Goal: Task Accomplishment & Management: Complete application form

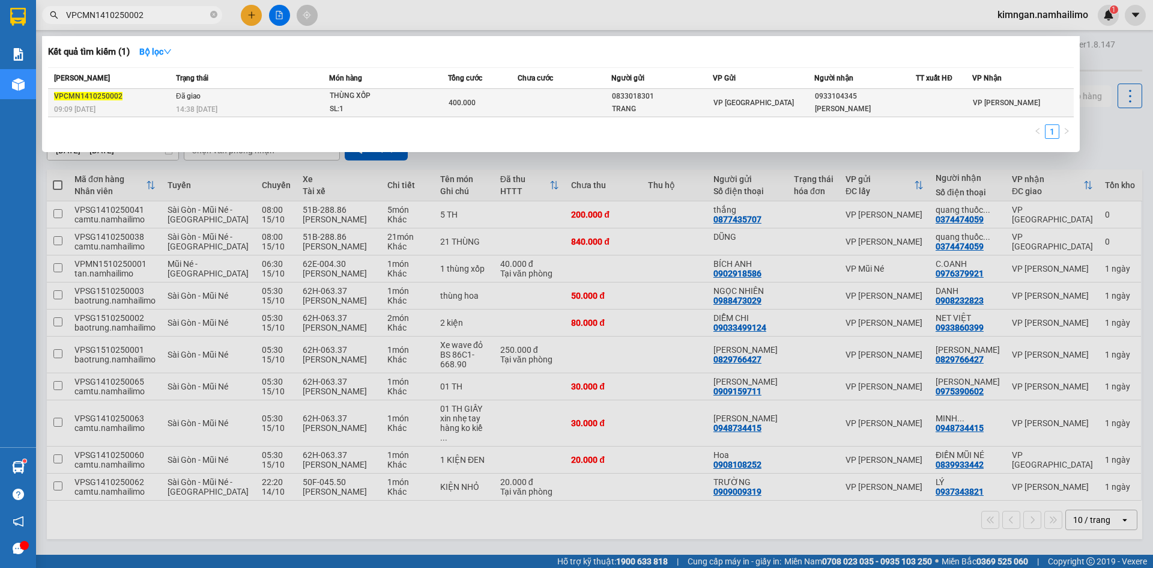
type input "VPCMN1410250002"
click at [295, 99] on td "Đã giao 14:38 [DATE]" at bounding box center [251, 103] width 156 height 28
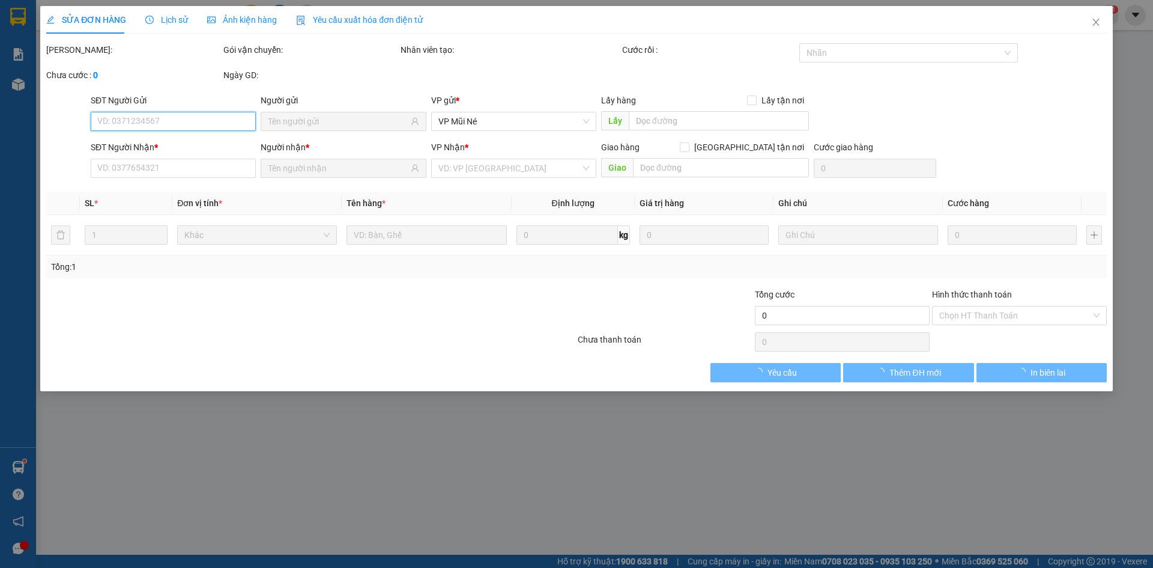
type input "0833018301"
type input "TRANG"
type input "0933104345"
type input "[PERSON_NAME]"
type input "400.000"
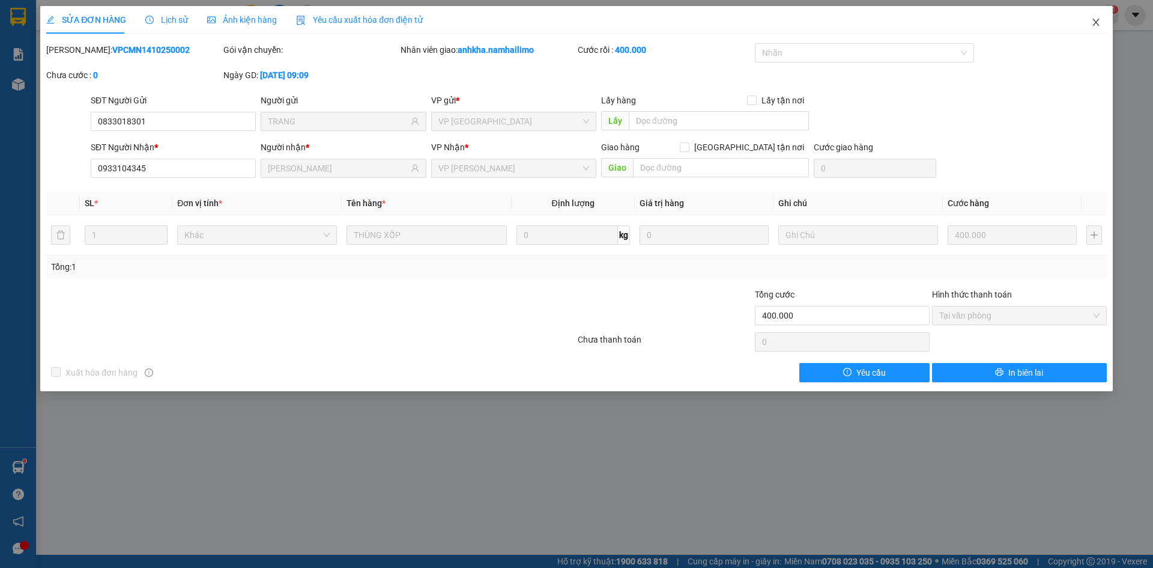
click at [1105, 22] on span "Close" at bounding box center [1096, 23] width 34 height 34
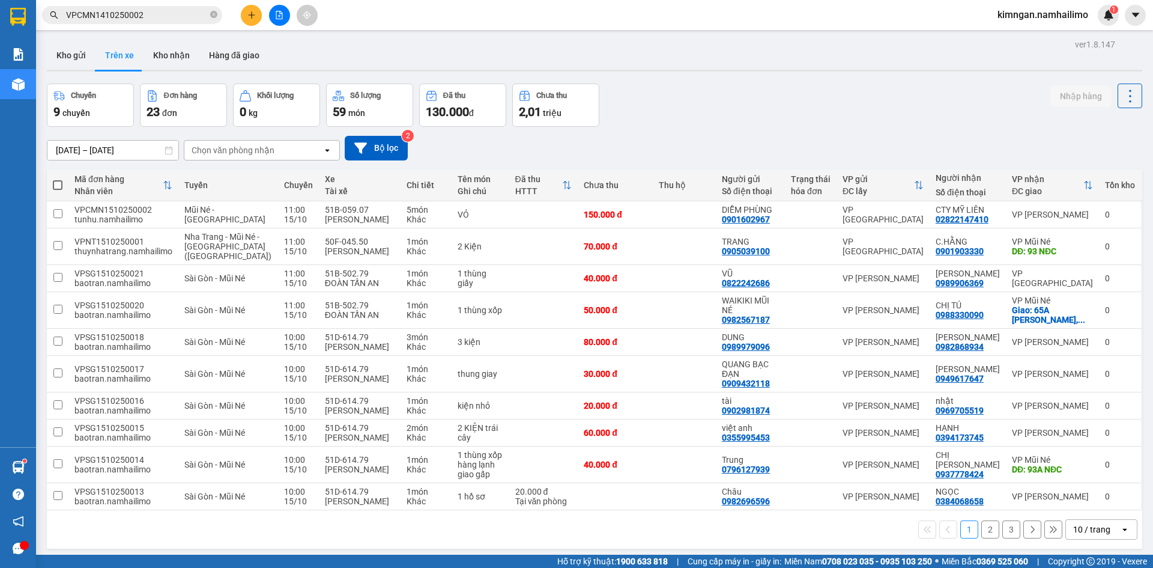
click at [280, 153] on div "Chọn văn phòng nhận" at bounding box center [253, 150] width 138 height 19
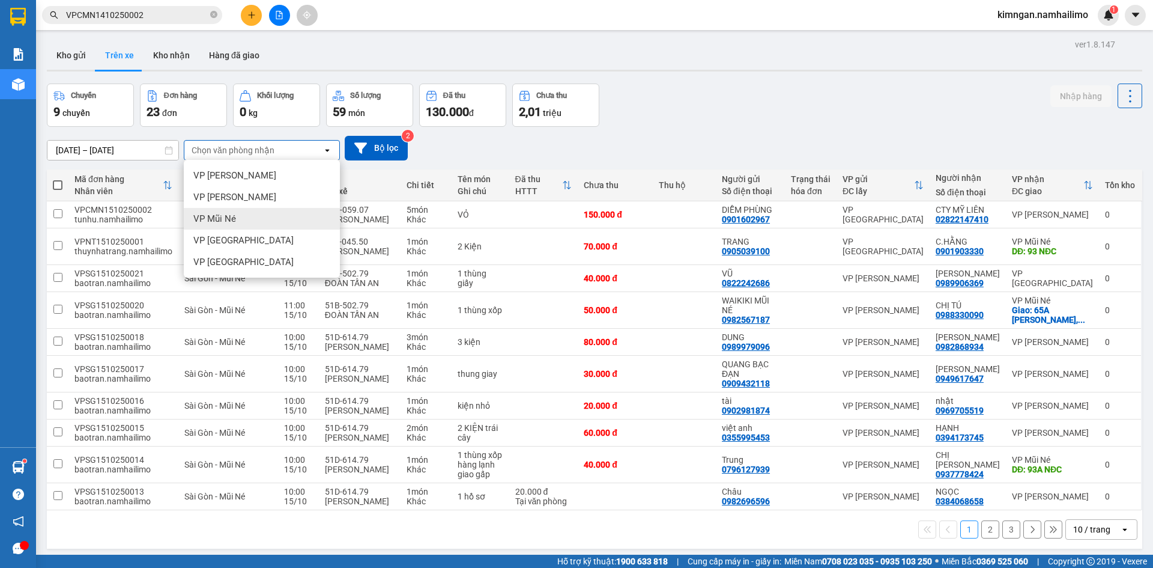
click at [251, 222] on div "VP Mũi Né" at bounding box center [262, 219] width 156 height 22
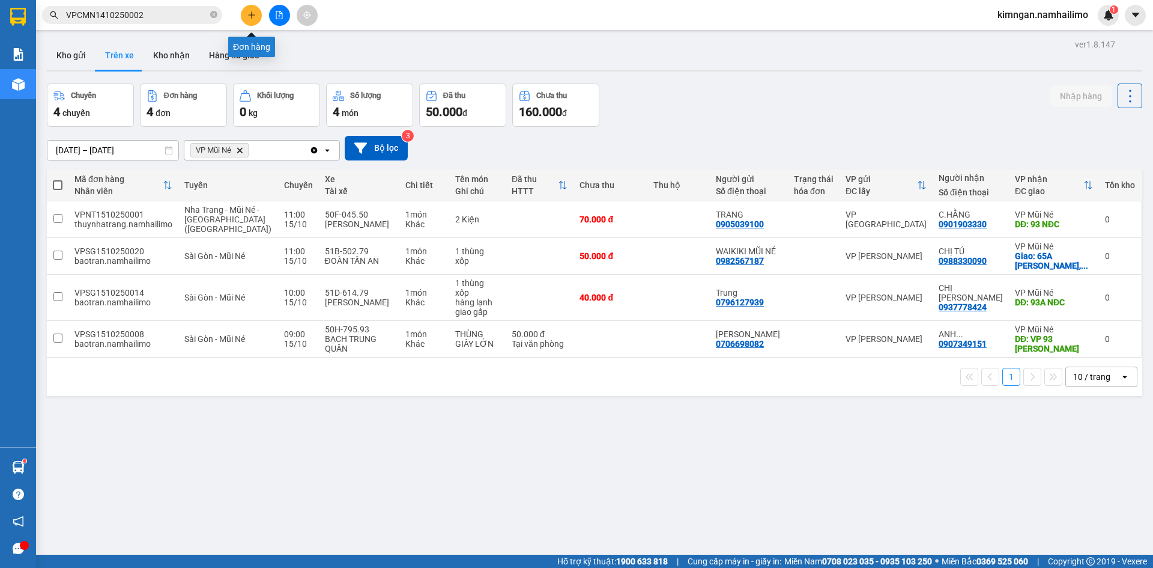
click at [256, 15] on button at bounding box center [251, 15] width 21 height 21
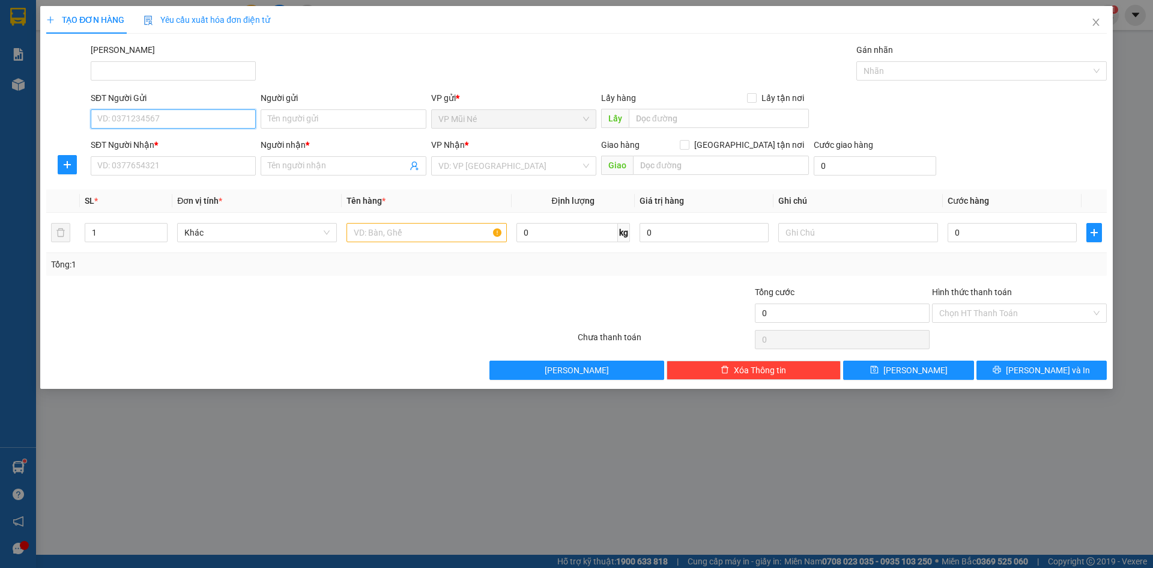
click at [160, 123] on input "SĐT Người Gửi" at bounding box center [173, 118] width 165 height 19
type input "0908356075"
click at [157, 141] on div "0908356075 - LOAN" at bounding box center [173, 142] width 151 height 13
type input "LOAN"
type input "0908356075"
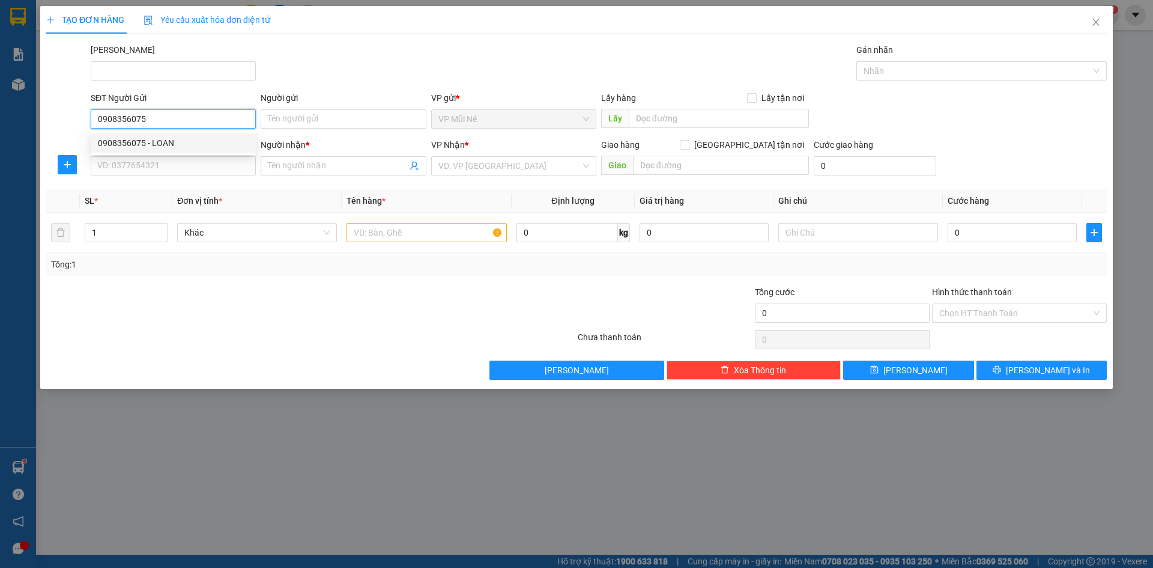
type input "LOAN"
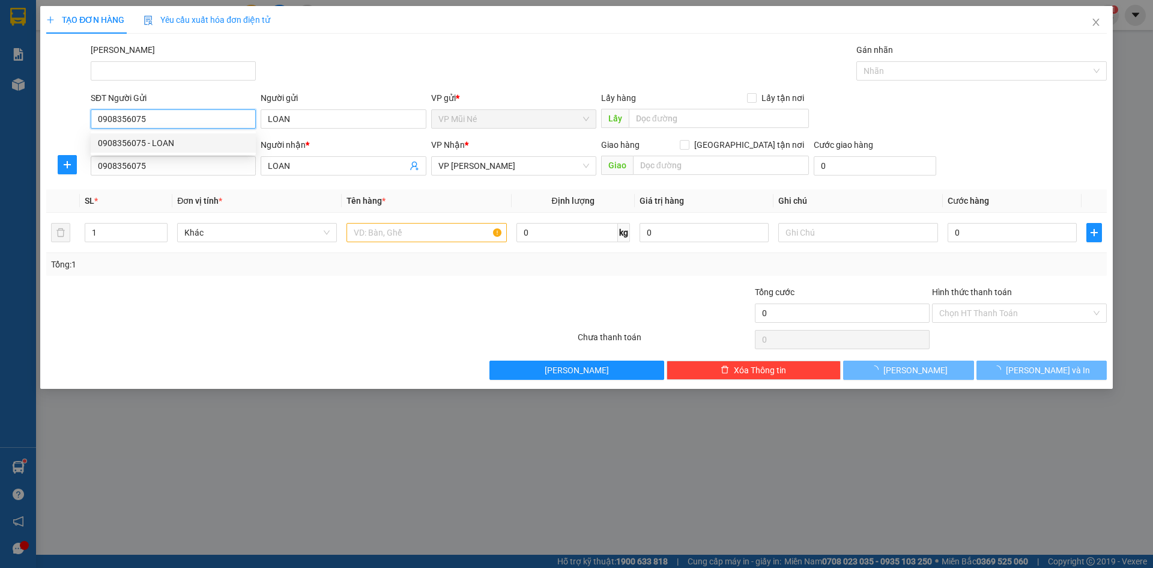
type input "80.000"
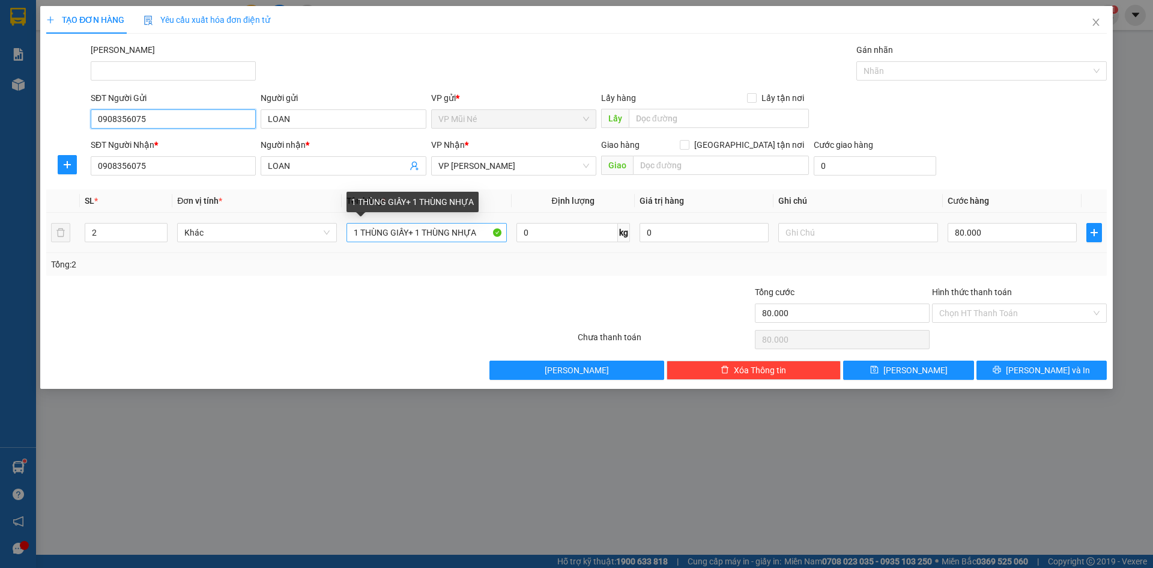
type input "0908356075"
drag, startPoint x: 362, startPoint y: 232, endPoint x: 495, endPoint y: 241, distance: 133.6
click at [495, 241] on input "1 THÙNG GIẤY+ 1 THÙNG NHỰA" at bounding box center [427, 232] width 160 height 19
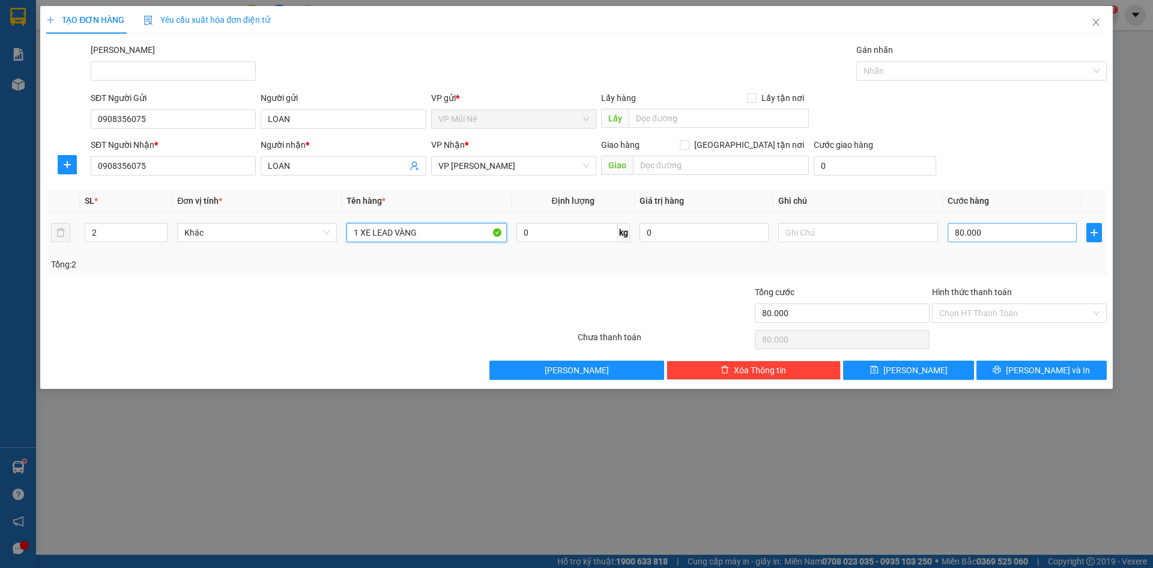
type input "1 XE LEAD VÀNG"
click at [998, 229] on input "80.000" at bounding box center [1012, 232] width 129 height 19
type input "0"
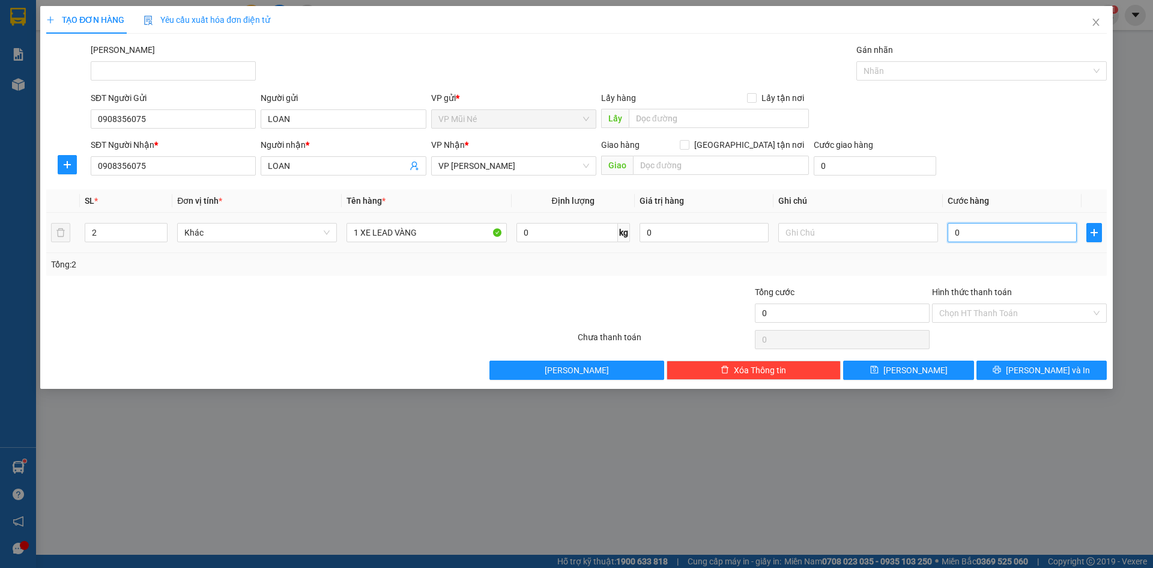
type input "3"
type input "003"
type input "30"
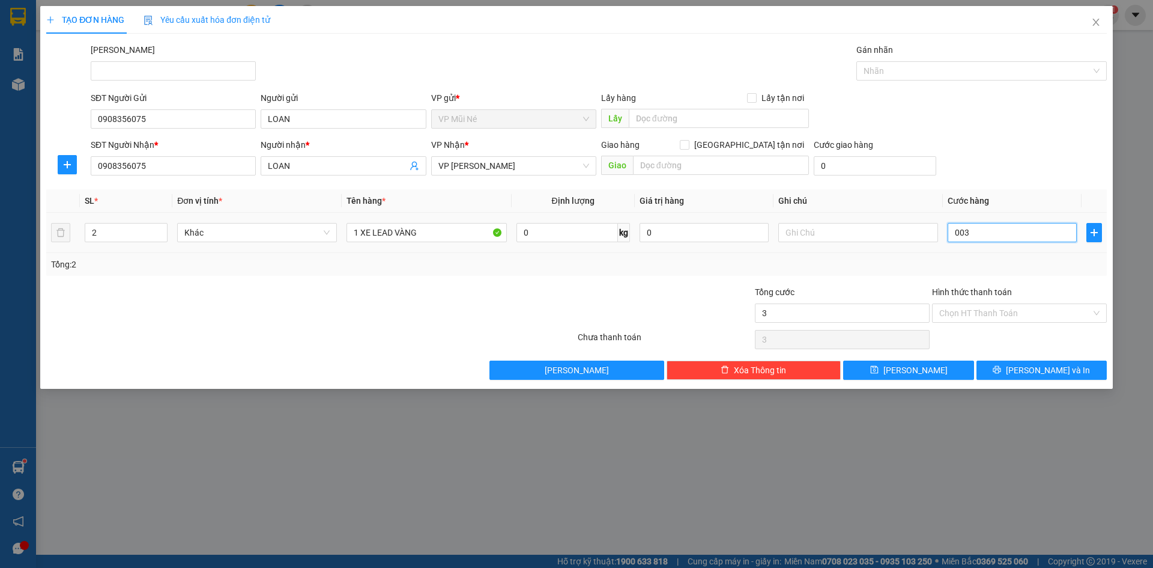
type input "0.030"
type input "300"
type input "00.300"
click at [1004, 162] on div "SĐT Người Nhận * 0908356075 Người nhận * LOAN VP Nhận * VP [PERSON_NAME] Lão Gi…" at bounding box center [598, 159] width 1021 height 42
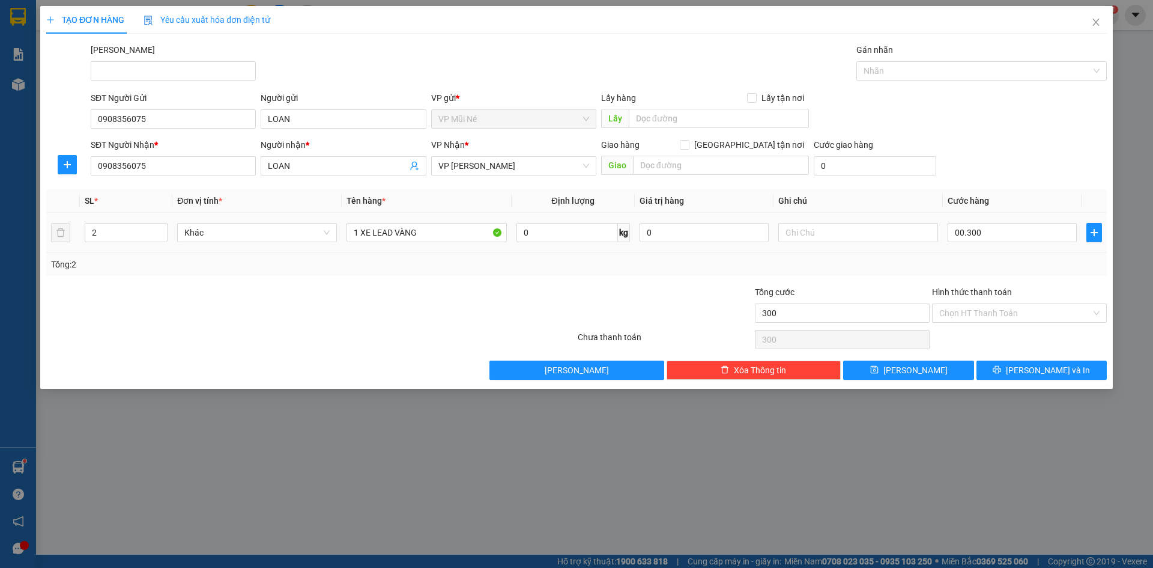
type input "300.000"
click at [1053, 363] on span "[PERSON_NAME] và In" at bounding box center [1048, 369] width 84 height 13
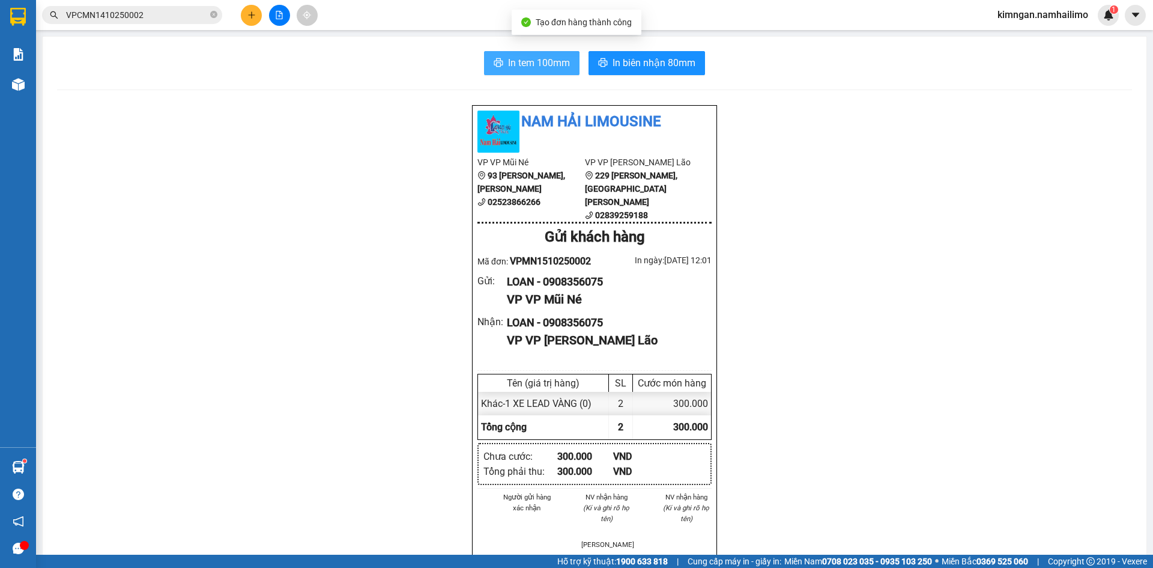
click at [562, 65] on span "In tem 100mm" at bounding box center [539, 62] width 62 height 15
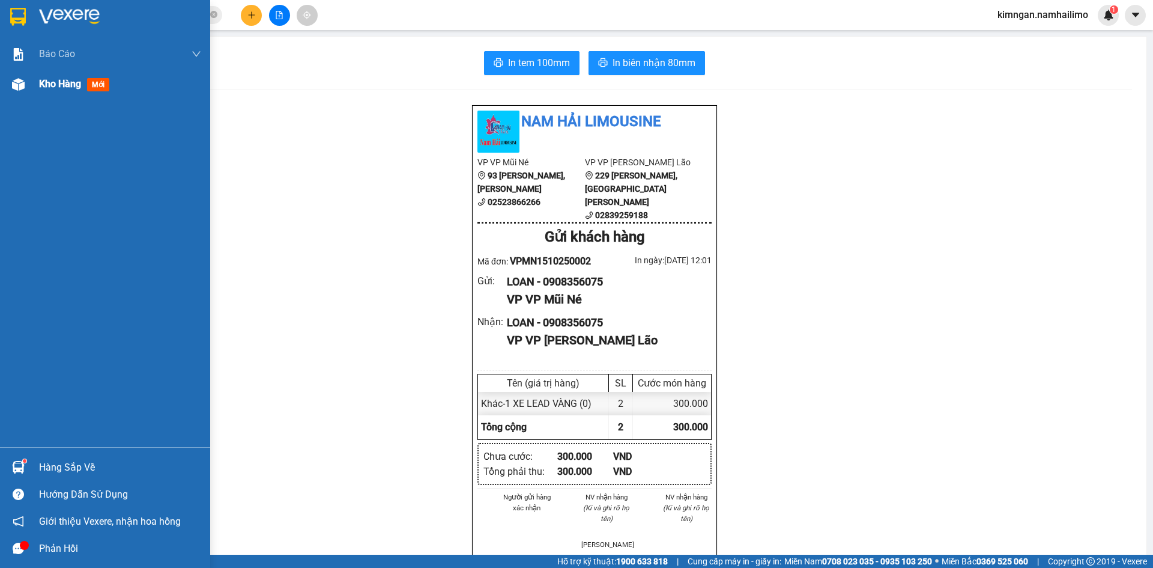
click at [72, 84] on span "Kho hàng" at bounding box center [60, 83] width 42 height 11
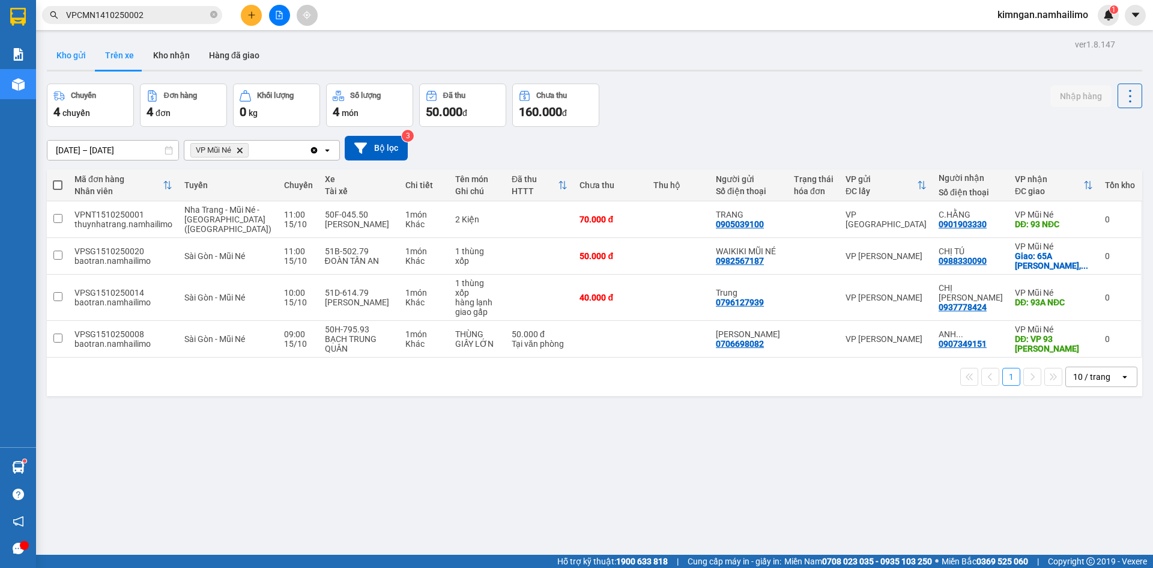
click at [67, 61] on button "Kho gửi" at bounding box center [71, 55] width 49 height 29
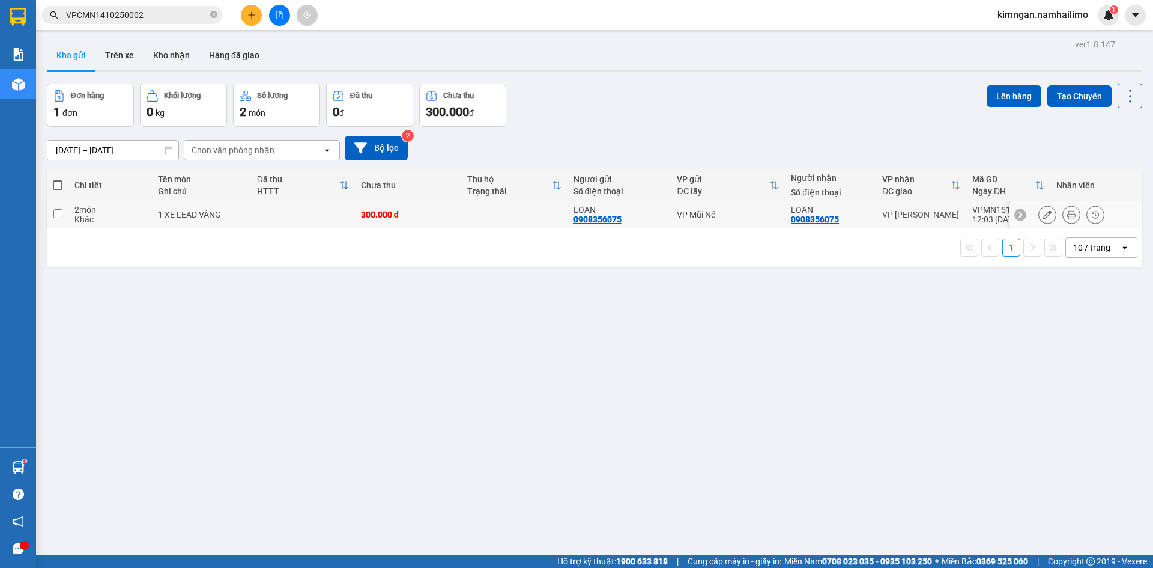
click at [1043, 214] on icon at bounding box center [1047, 214] width 8 height 8
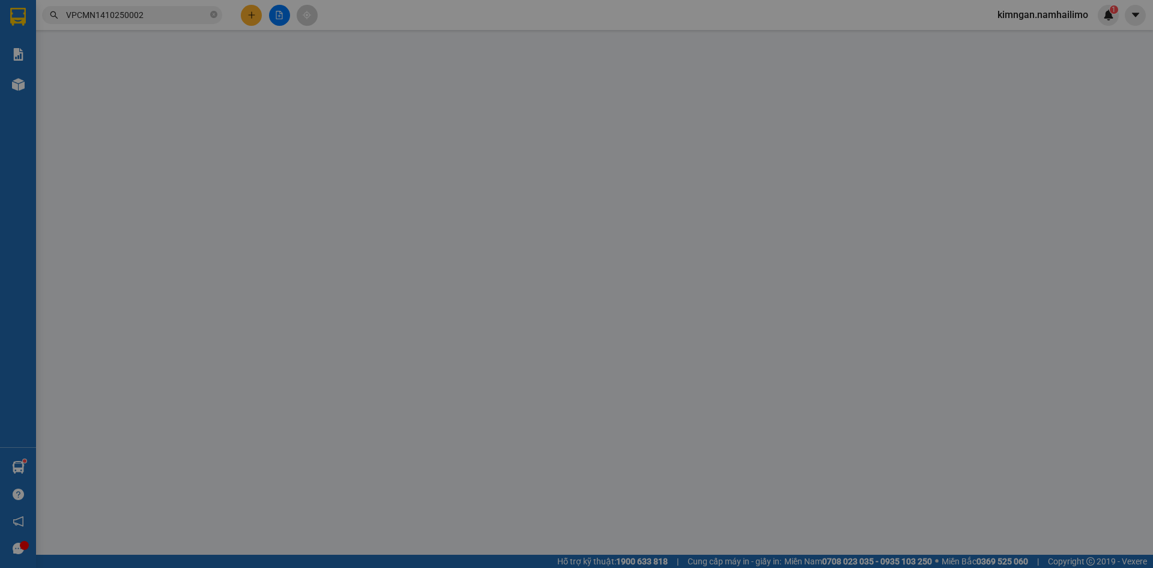
type input "0908356075"
type input "300.000"
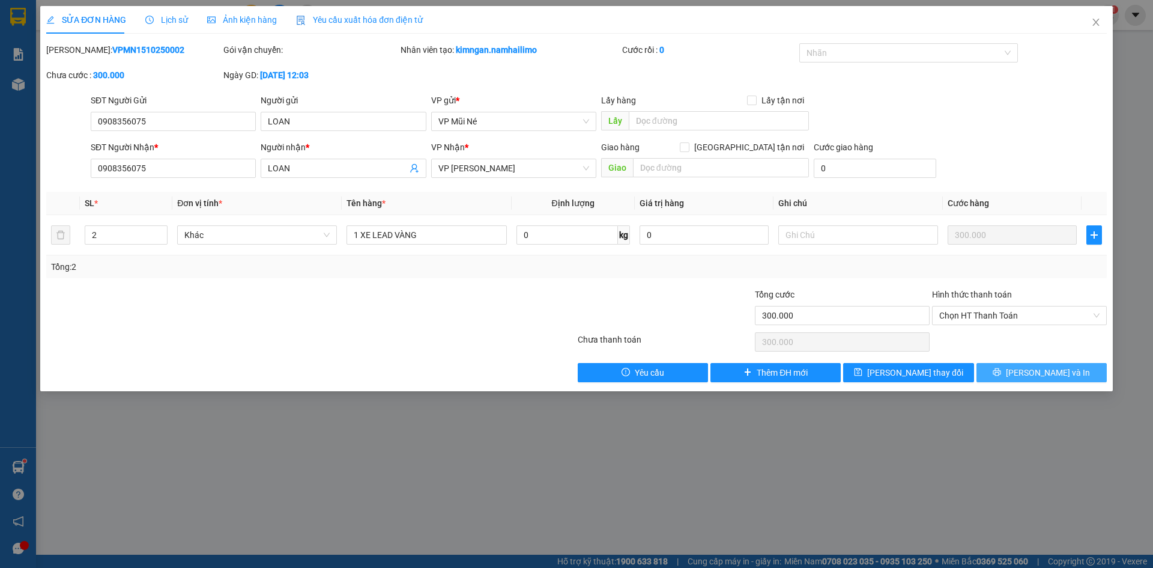
click at [1049, 377] on span "[PERSON_NAME] và In" at bounding box center [1048, 372] width 84 height 13
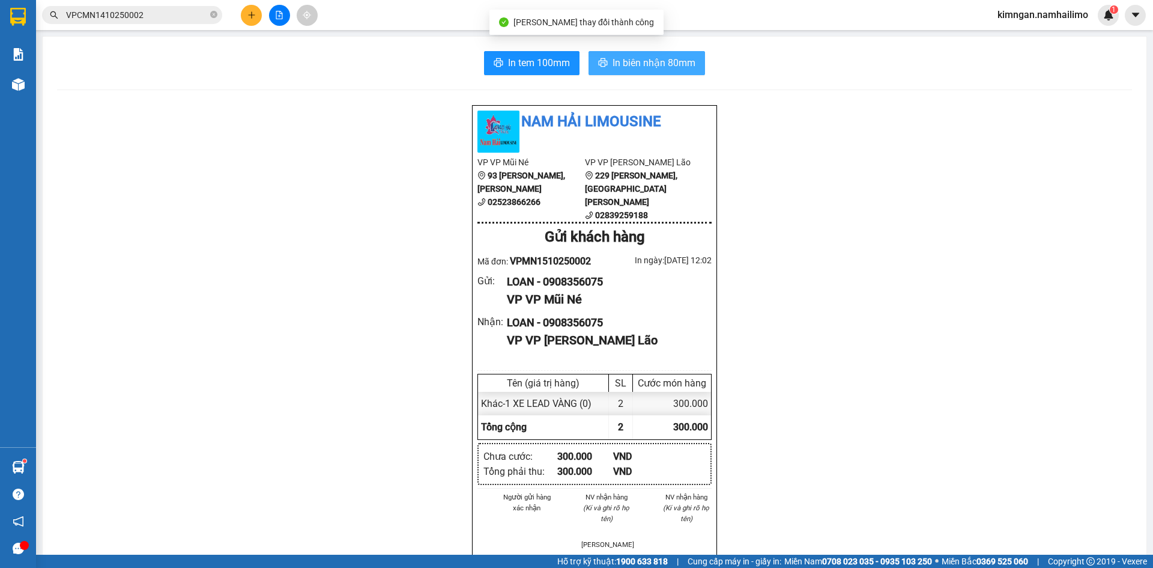
click at [668, 65] on span "In biên nhận 80mm" at bounding box center [654, 62] width 83 height 15
